Goal: Navigation & Orientation: Find specific page/section

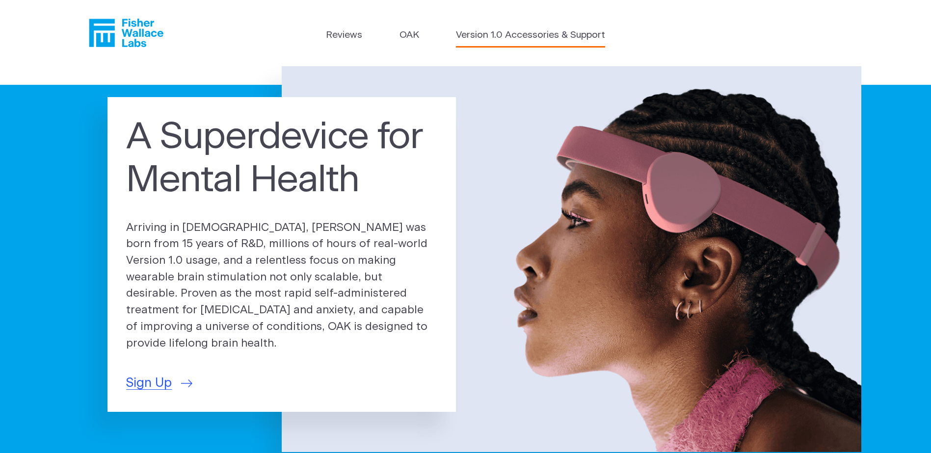
click at [480, 33] on link "Version 1.0 Accessories & Support" at bounding box center [530, 35] width 149 height 14
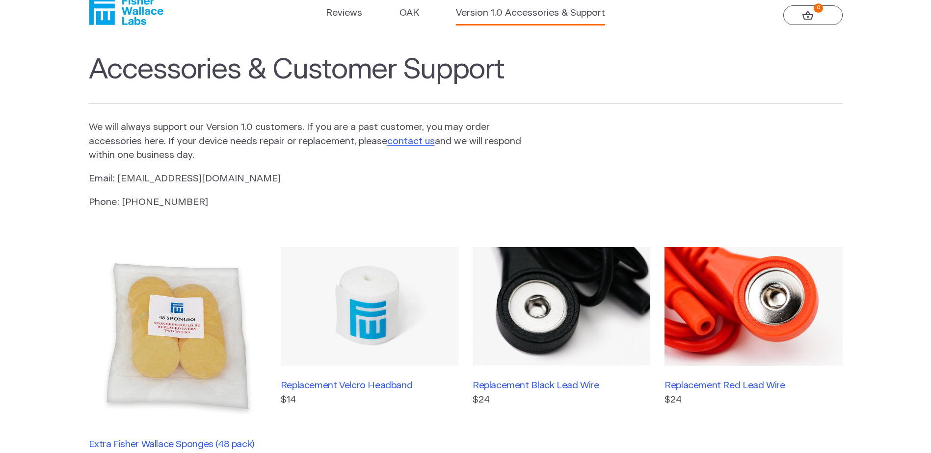
scroll to position [15, 0]
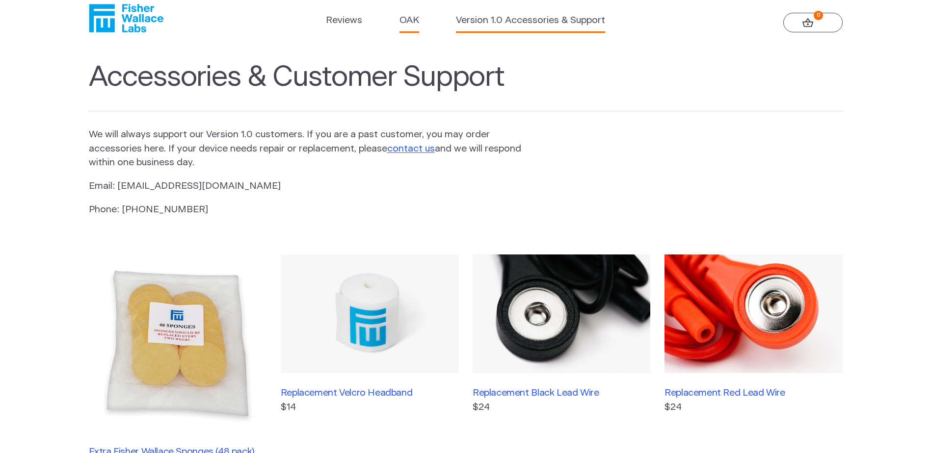
click at [414, 18] on link "OAK" at bounding box center [410, 21] width 20 height 14
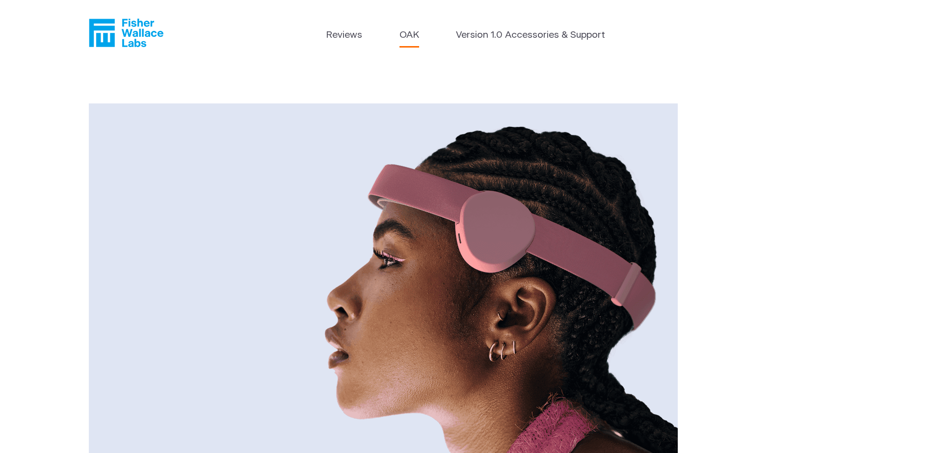
click at [142, 24] on icon "Fisher Wallace" at bounding box center [129, 33] width 67 height 28
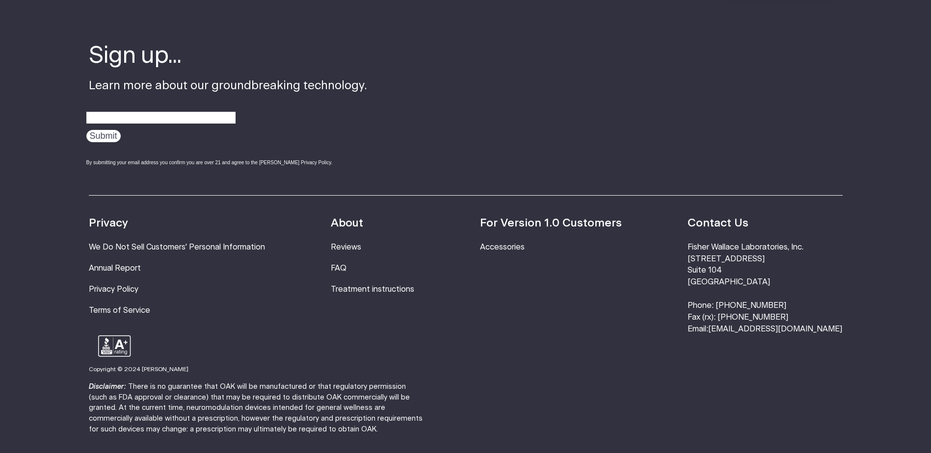
scroll to position [3304, 0]
